Goal: Task Accomplishment & Management: Manage account settings

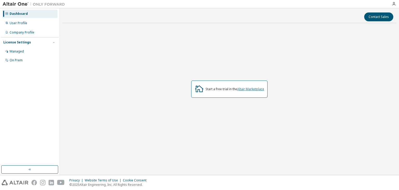
click at [254, 88] on link "Altair Marketplace" at bounding box center [250, 89] width 27 height 4
click at [24, 50] on div "Managed" at bounding box center [29, 51] width 55 height 8
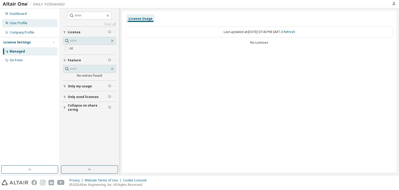
click at [22, 24] on div "User Profile" at bounding box center [19, 23] width 18 height 4
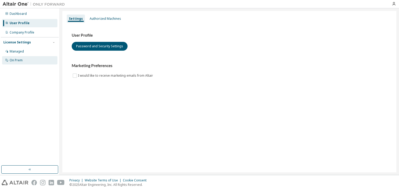
click at [31, 61] on div "On Prem" at bounding box center [29, 60] width 55 height 8
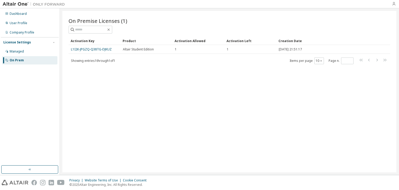
click at [393, 5] on icon "button" at bounding box center [394, 4] width 4 height 4
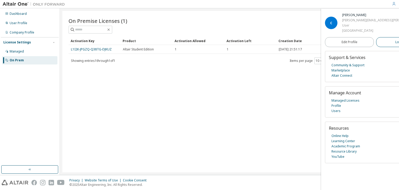
click at [384, 43] on button "Logout" at bounding box center [400, 42] width 49 height 10
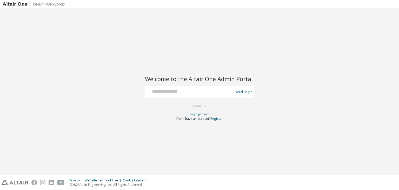
click at [313, 79] on div "Welcome to the Altair One Admin Portal Need Help? Please make sure that you pro…" at bounding box center [200, 91] width 394 height 161
click at [17, 3] on img at bounding box center [35, 4] width 65 height 5
